Goal: Task Accomplishment & Management: Manage account settings

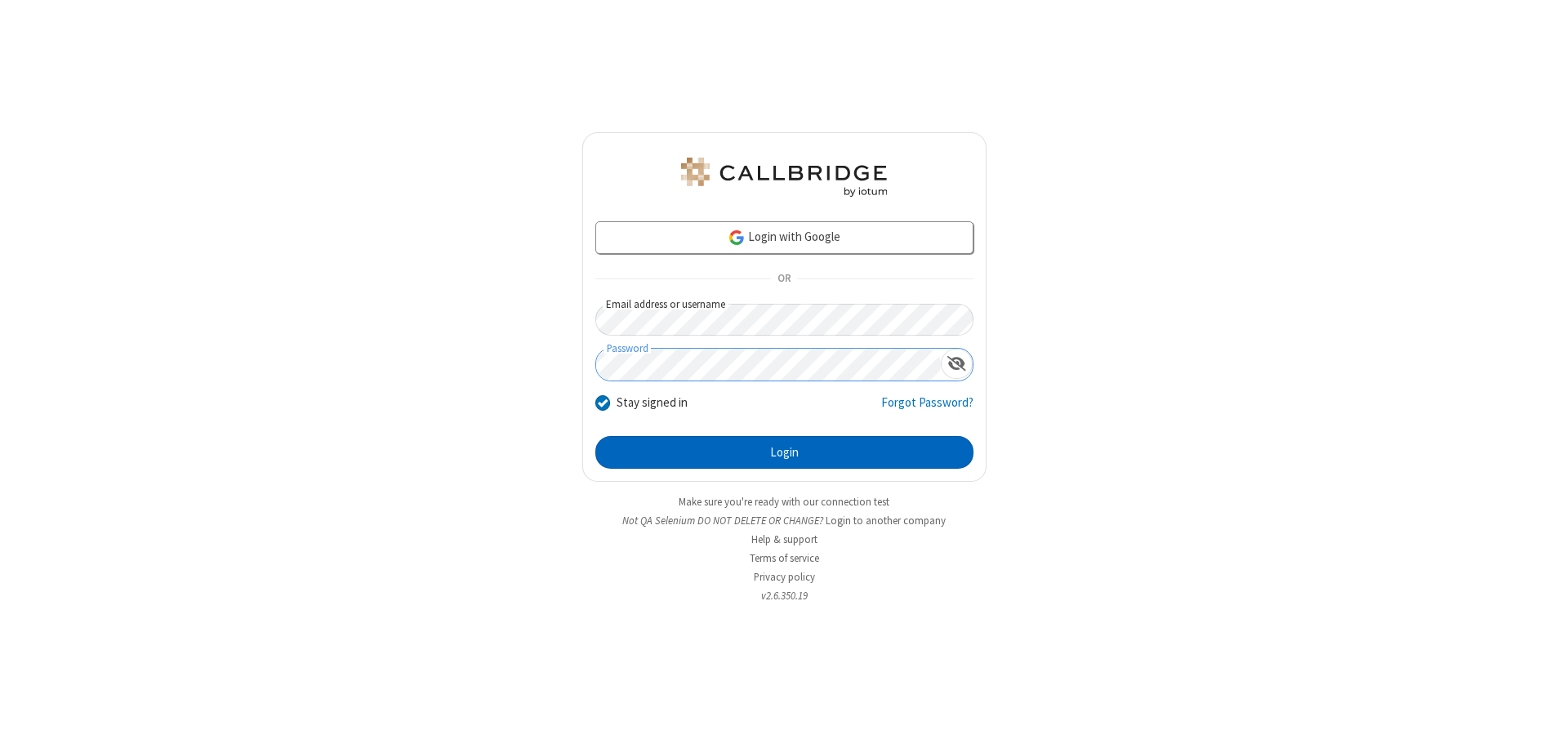
click at [784, 453] on button "Login" at bounding box center [784, 452] width 378 height 32
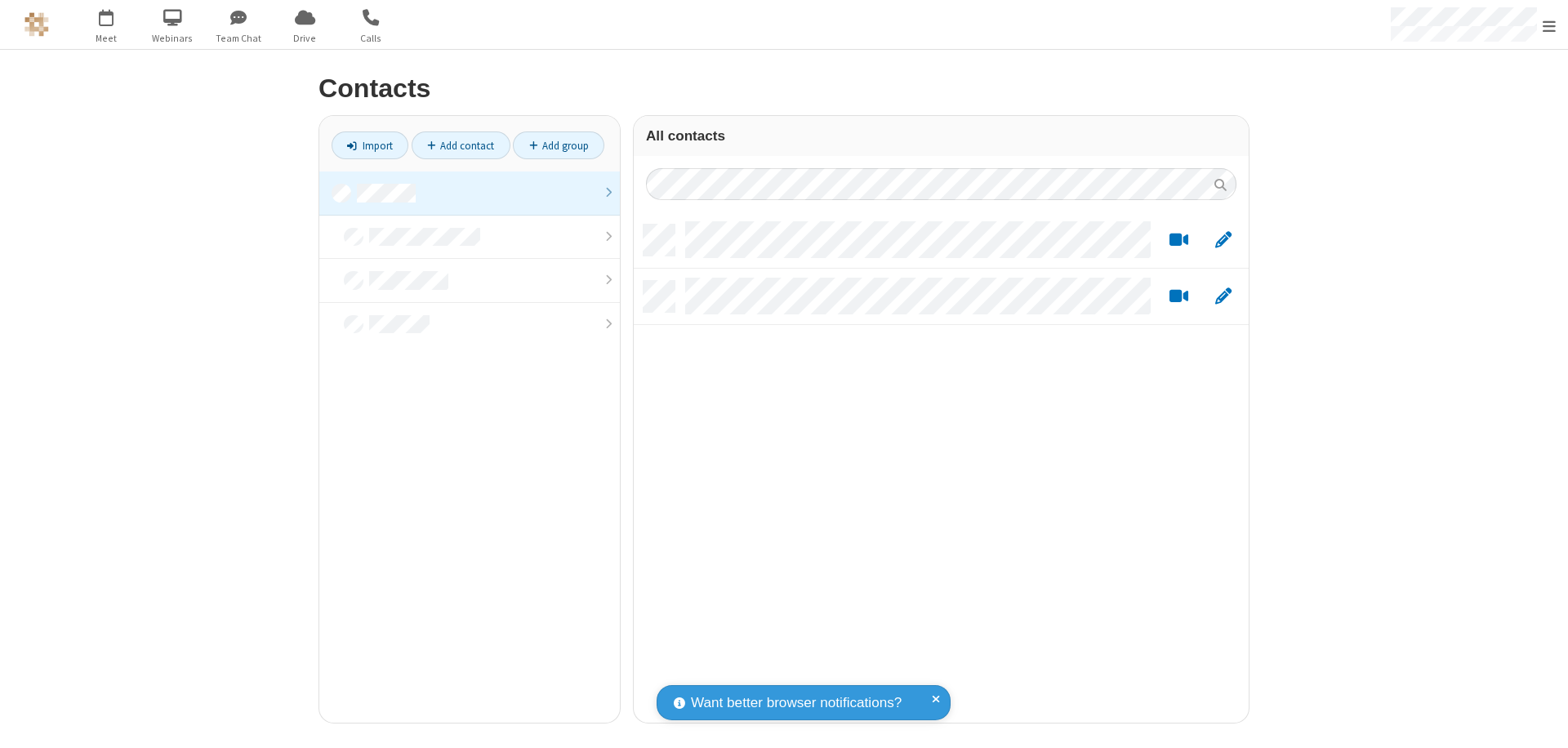
scroll to position [498, 602]
click at [469, 193] on link at bounding box center [469, 194] width 300 height 44
click at [558, 145] on link "Add group" at bounding box center [558, 145] width 91 height 28
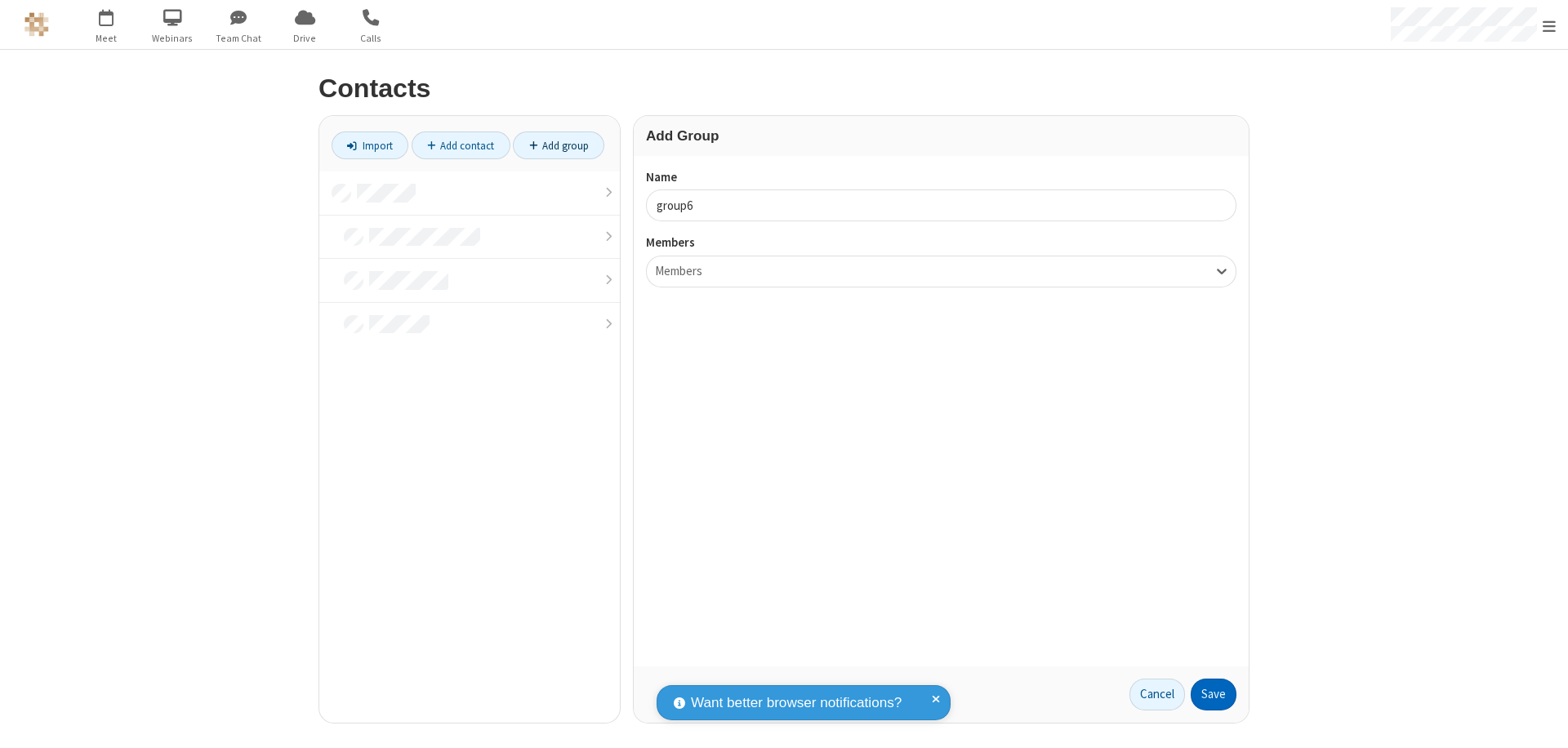
type input "group6"
click at [1213, 694] on button "Save" at bounding box center [1212, 694] width 45 height 32
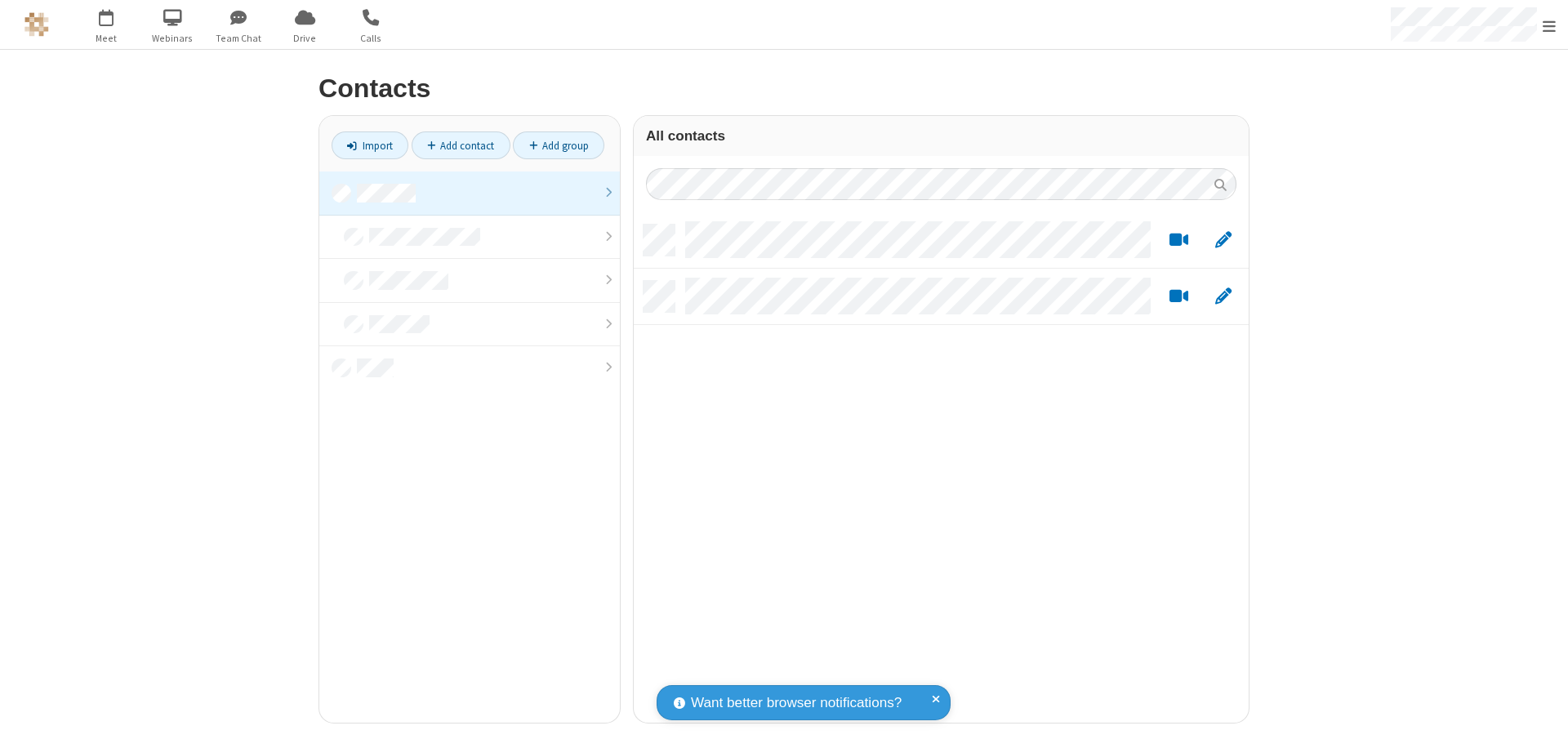
scroll to position [498, 602]
click at [469, 193] on link at bounding box center [469, 194] width 300 height 44
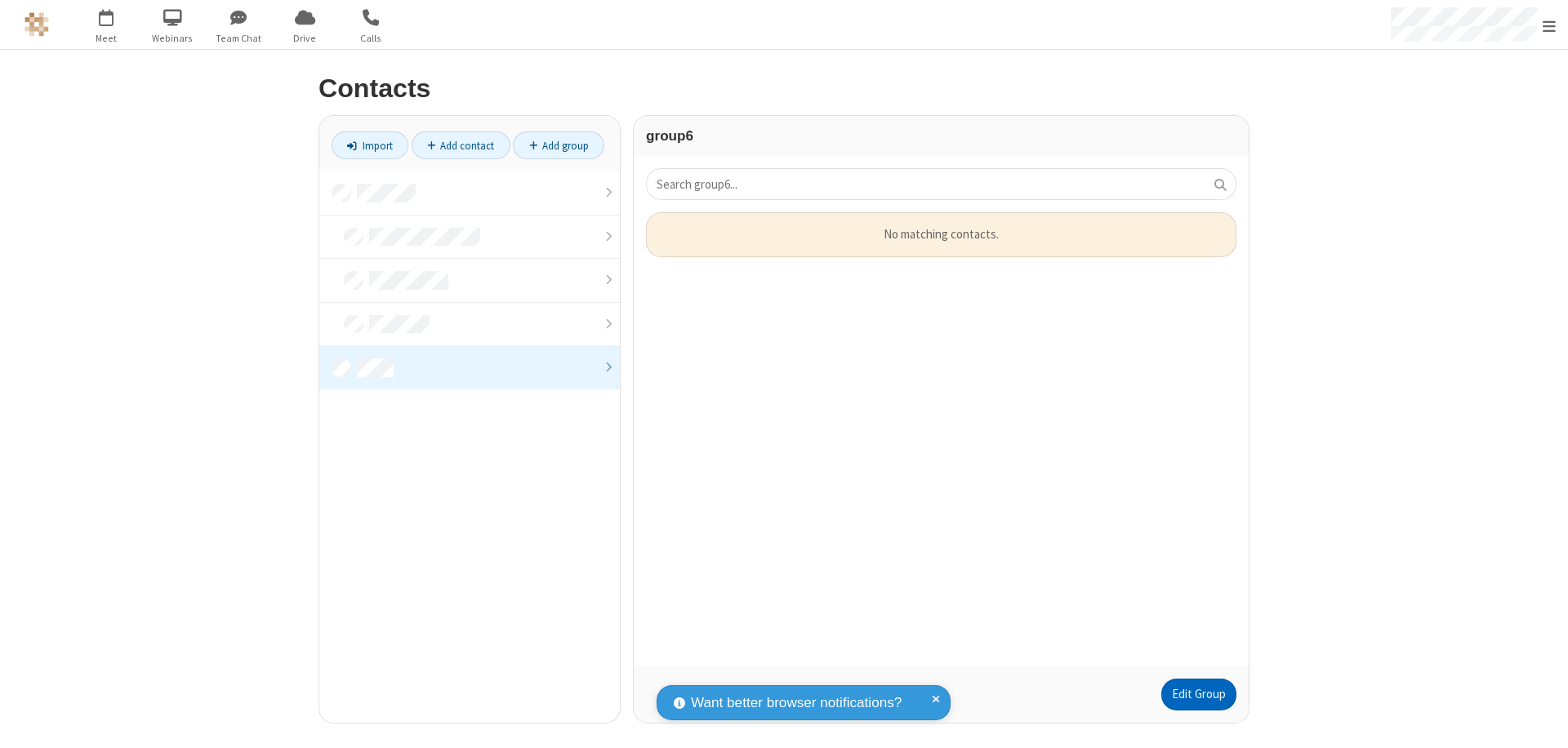
click at [1197, 694] on link "Edit Group" at bounding box center [1198, 694] width 75 height 32
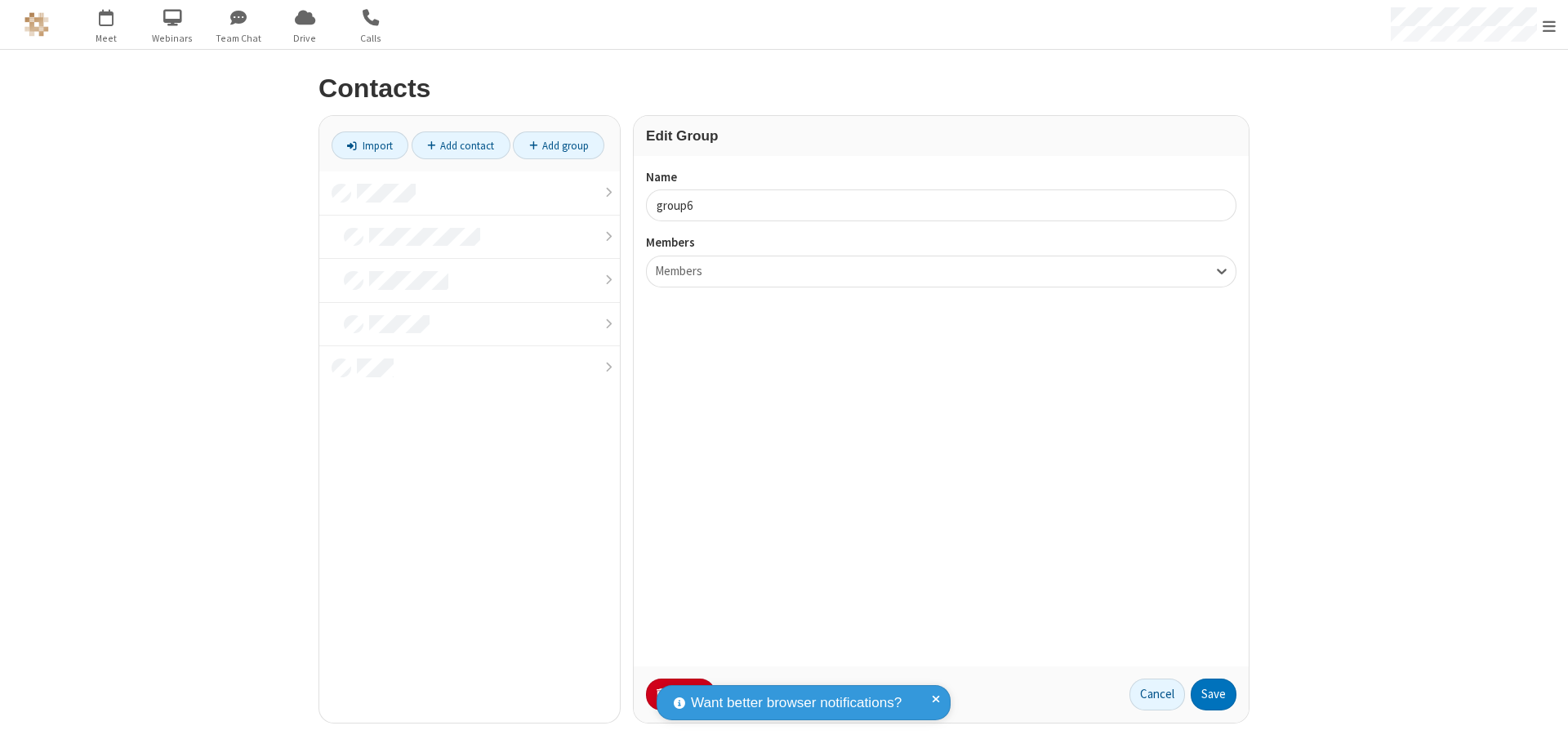
click at [0, 0] on button "No Thanks" at bounding box center [0, 0] width 0 height 0
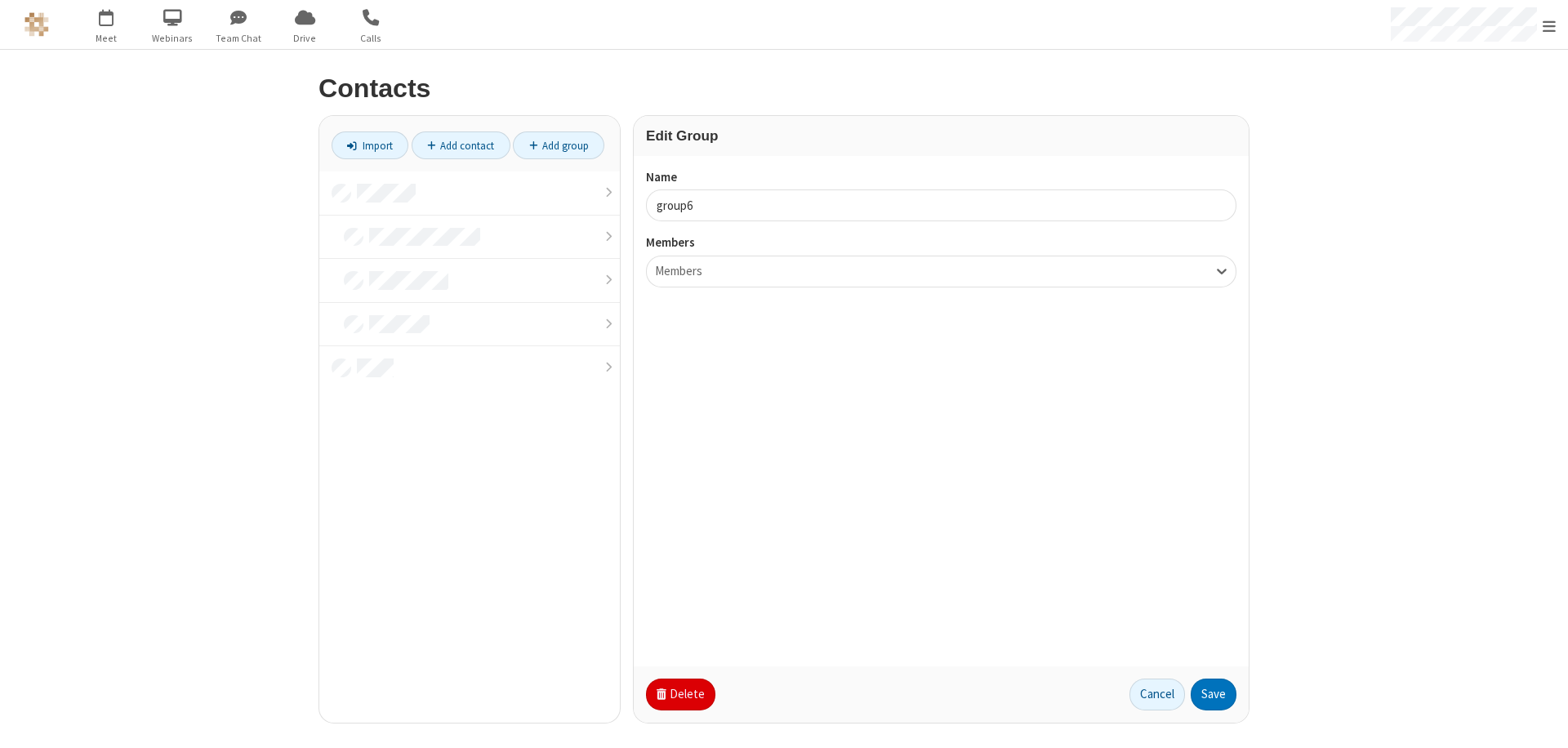
click at [678, 694] on button "Delete" at bounding box center [680, 694] width 69 height 32
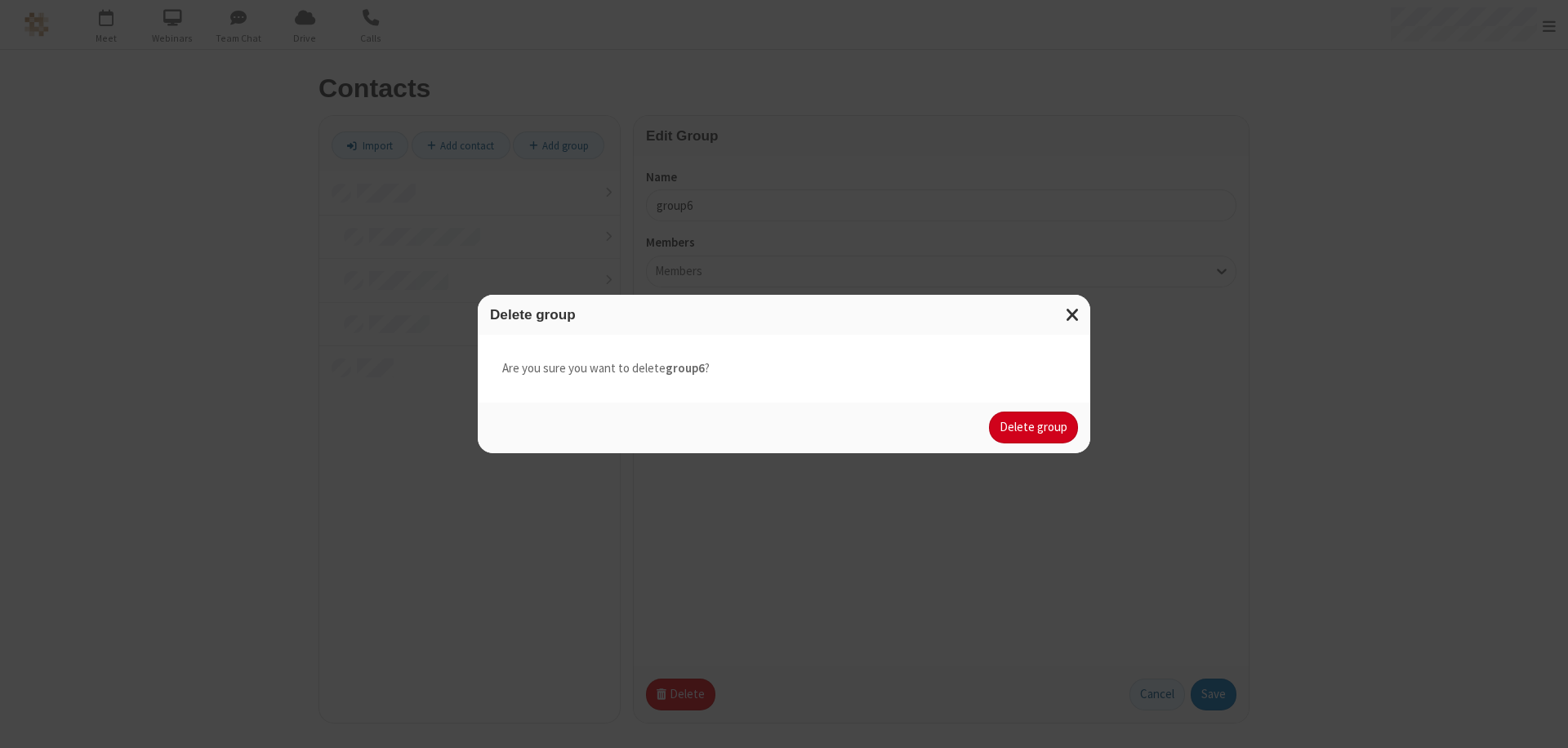
click at [1034, 427] on button "Delete group" at bounding box center [1033, 427] width 89 height 32
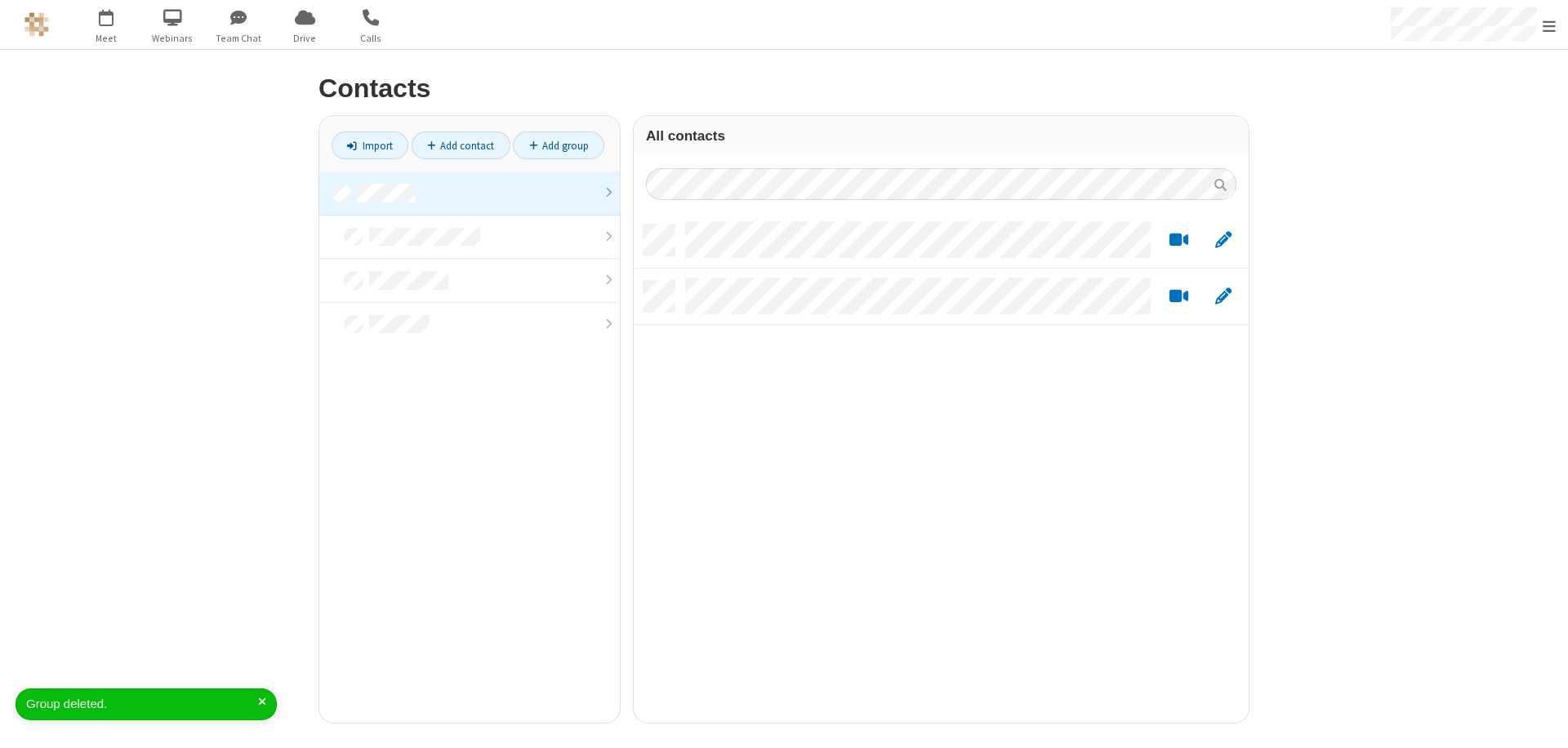
scroll to position [13, 13]
